Goal: Task Accomplishment & Management: Complete application form

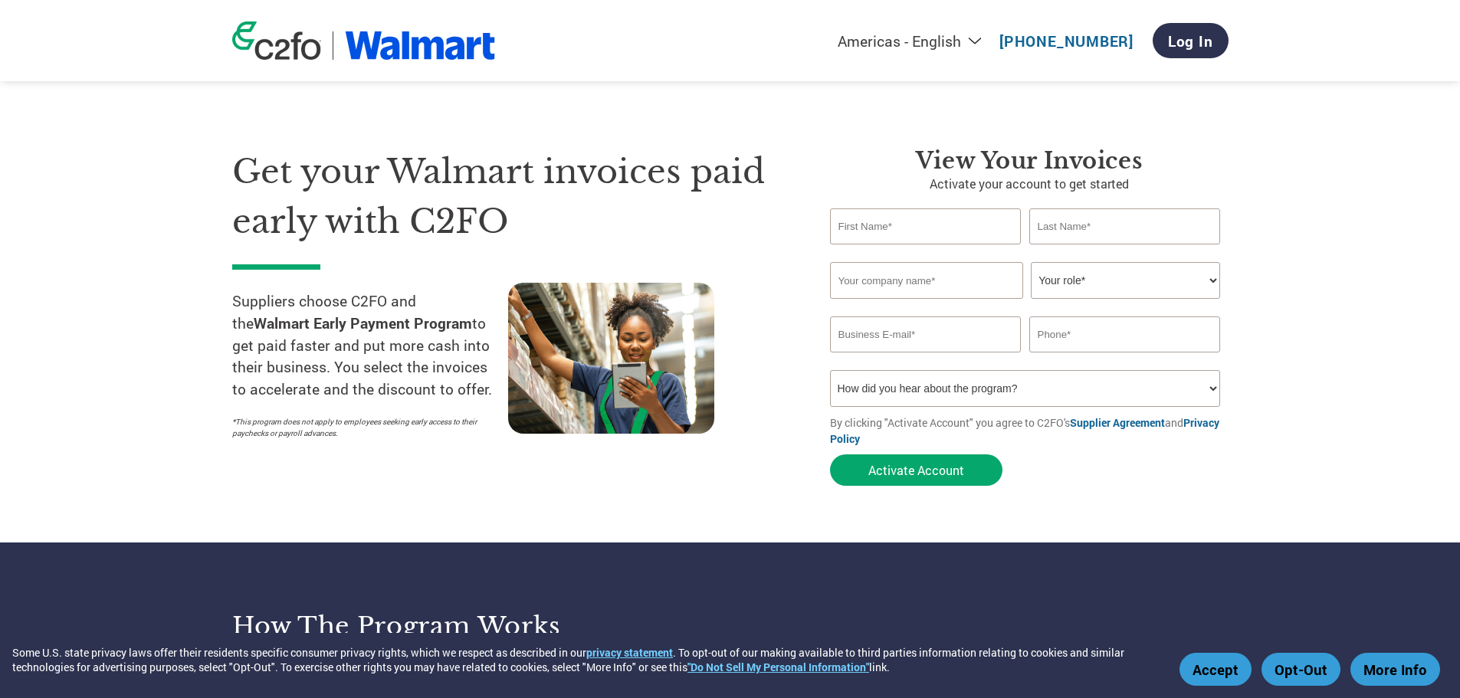
click at [909, 221] on input "text" at bounding box center [926, 226] width 192 height 36
type input "[PERSON_NAME]"
click at [1046, 228] on input "text" at bounding box center [1125, 226] width 192 height 36
type input "[PERSON_NAME]"
click at [967, 280] on input "text" at bounding box center [926, 280] width 193 height 37
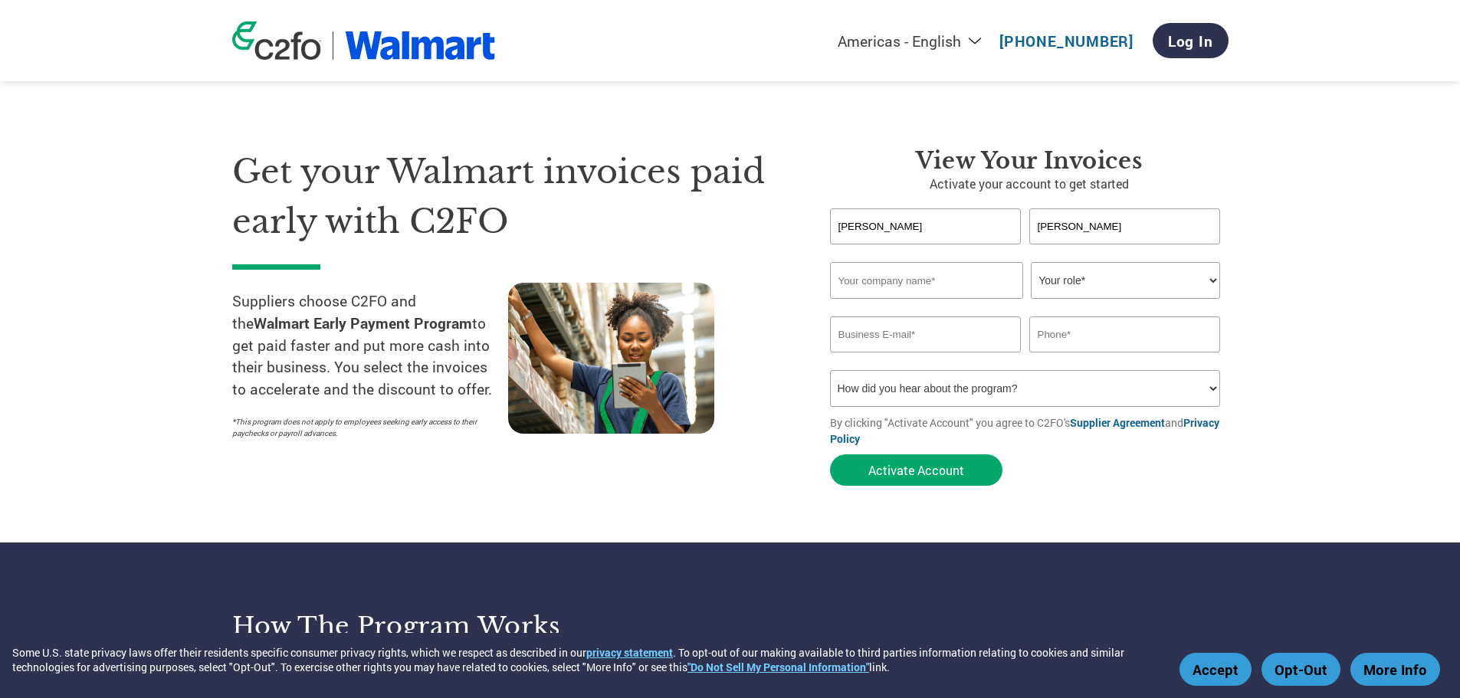
type input "Chalet Desserts, LLC"
click at [1075, 275] on select "Your role* CFO Controller Credit Manager Finance Director Treasurer CEO Preside…" at bounding box center [1125, 280] width 189 height 37
select select "CONTROLLER"
click at [1031, 262] on select "Your role* CFO Controller Credit Manager Finance Director Treasurer CEO Preside…" at bounding box center [1125, 280] width 189 height 37
click at [945, 333] on input "email" at bounding box center [926, 335] width 192 height 36
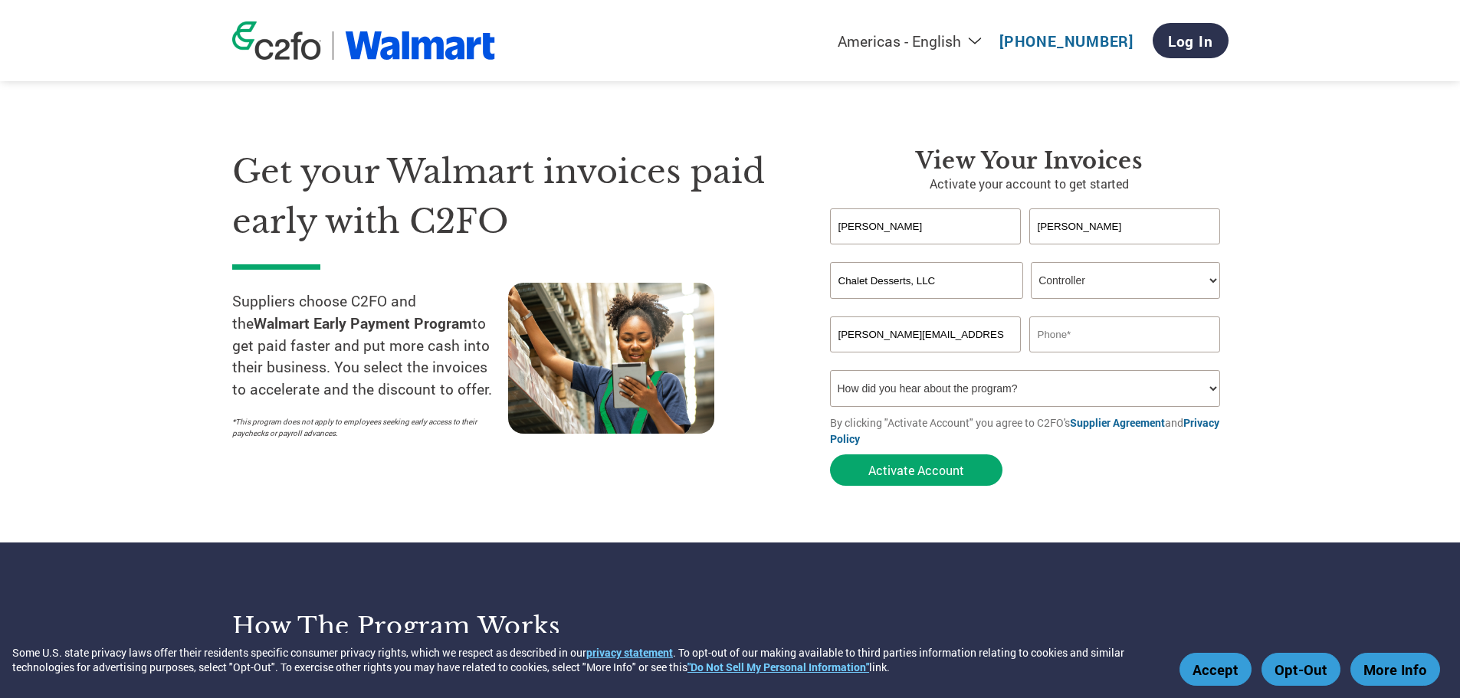
type input "[PERSON_NAME][EMAIL_ADDRESS][PERSON_NAME][DOMAIN_NAME]"
type input "4087945000"
click at [1014, 395] on select "How did you hear about the program? Received a letter Email Social Media Online…" at bounding box center [1025, 388] width 391 height 37
select select "Family/Friend/Acquaintance"
click at [830, 370] on select "How did you hear about the program? Received a letter Email Social Media Online…" at bounding box center [1025, 388] width 391 height 37
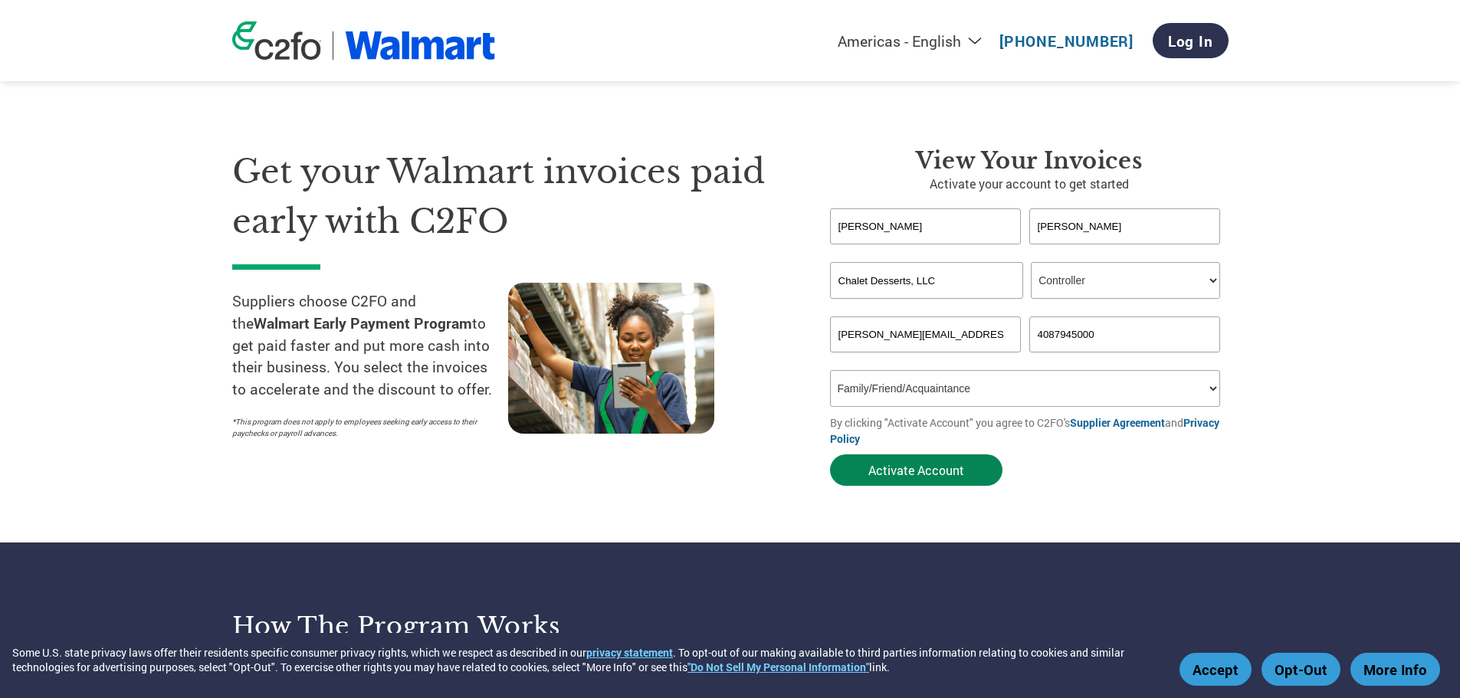
click at [940, 474] on button "Activate Account" at bounding box center [916, 470] width 172 height 31
